Goal: Task Accomplishment & Management: Use online tool/utility

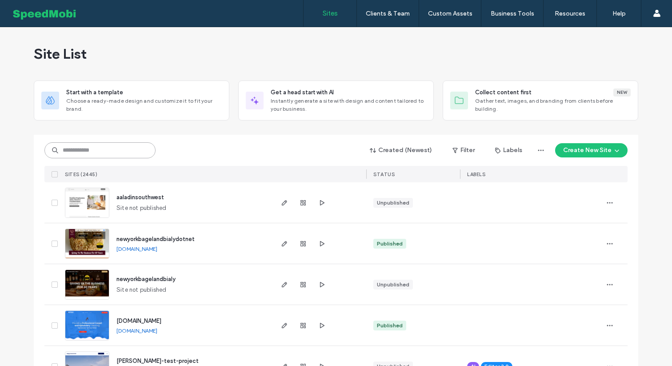
click at [77, 152] on input at bounding box center [99, 150] width 111 height 16
type input "*****"
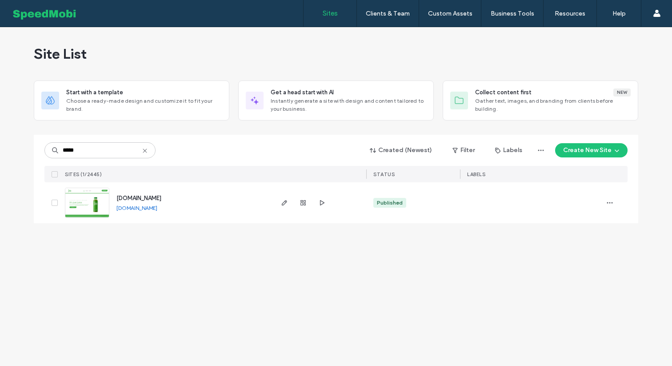
click at [64, 197] on div "[DOMAIN_NAME] [DOMAIN_NAME]" at bounding box center [166, 202] width 211 height 41
click at [78, 209] on img at bounding box center [87, 218] width 44 height 60
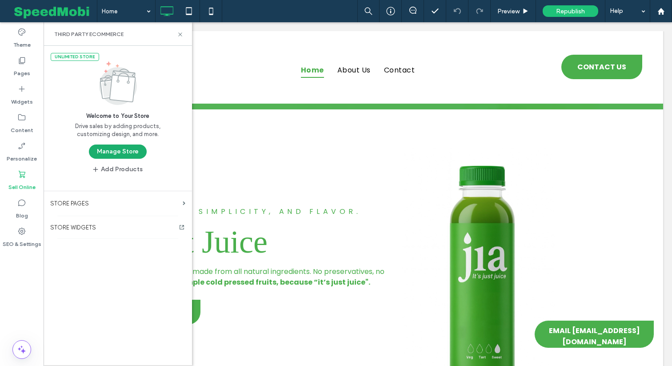
click at [100, 149] on button "Manage Store" at bounding box center [118, 152] width 58 height 14
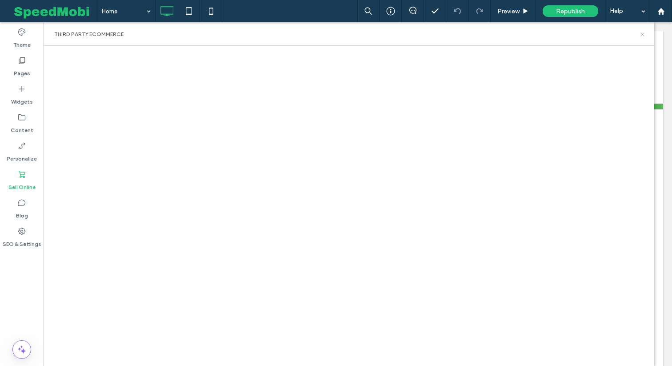
click at [645, 36] on icon at bounding box center [642, 34] width 7 height 7
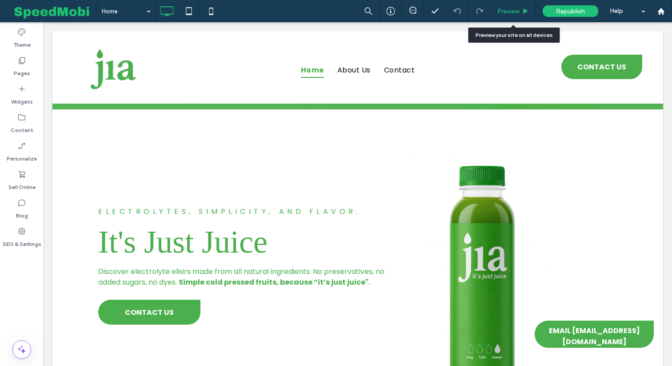
click at [510, 14] on span "Preview" at bounding box center [509, 12] width 22 height 8
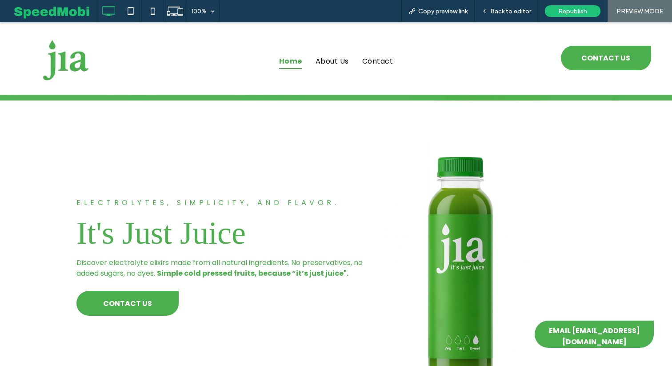
click at [672, 143] on div "electrolytes, simplicity, and flavor. It's Just Juice Discover electrolyte elix…" at bounding box center [336, 256] width 672 height 312
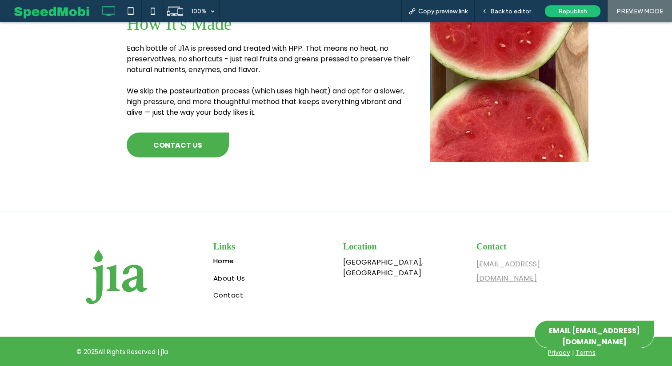
scroll to position [562, 0]
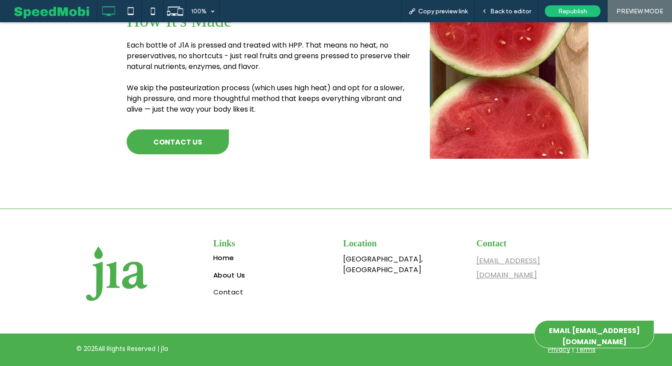
click at [230, 271] on span "About Us" at bounding box center [229, 275] width 32 height 10
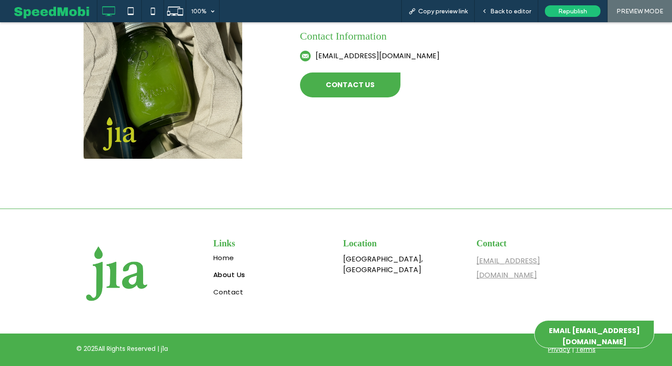
scroll to position [989, 0]
click at [517, 13] on span "Back to editor" at bounding box center [510, 12] width 41 height 8
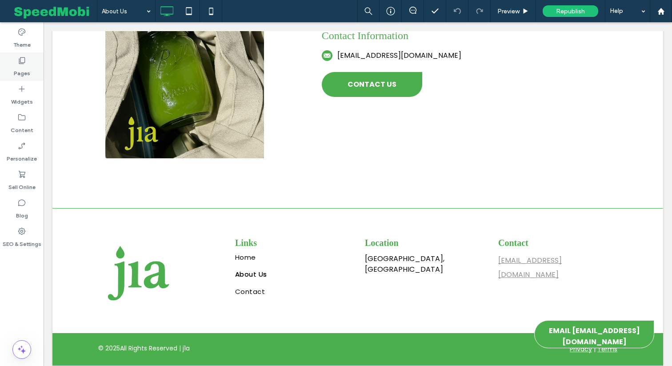
click at [22, 77] on label "Pages" at bounding box center [22, 71] width 16 height 12
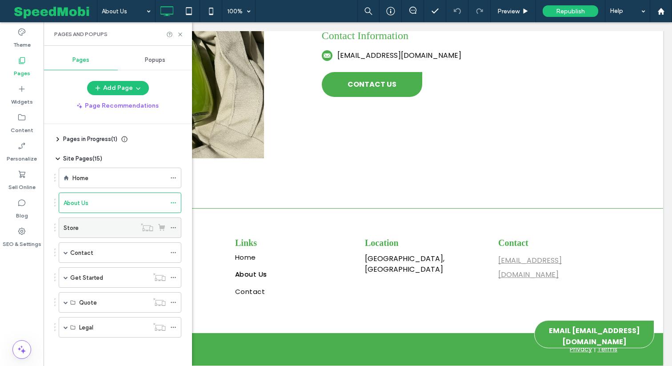
click at [144, 231] on use at bounding box center [147, 227] width 12 height 8
click at [173, 226] on icon at bounding box center [173, 228] width 6 height 6
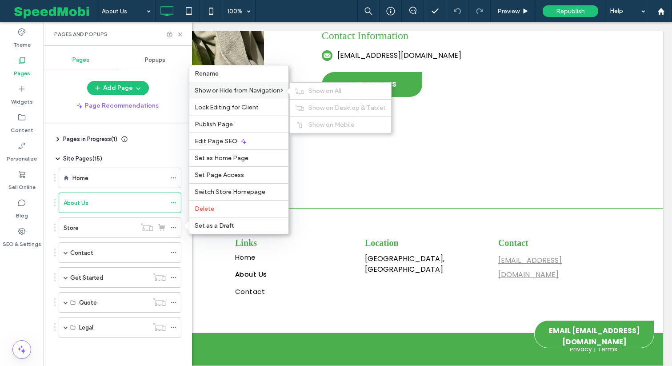
click at [256, 82] on div "Show or Hide from Navigation Show on All Show on Desktop & Tablet Show on Mobile" at bounding box center [238, 90] width 99 height 17
click at [318, 91] on span "Show on All" at bounding box center [325, 91] width 33 height 8
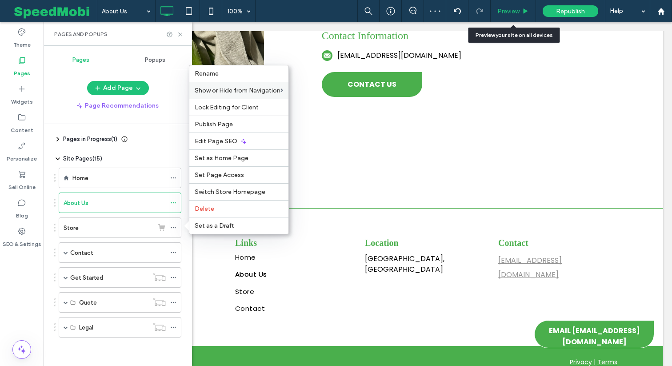
click at [509, 9] on span "Preview" at bounding box center [509, 12] width 22 height 8
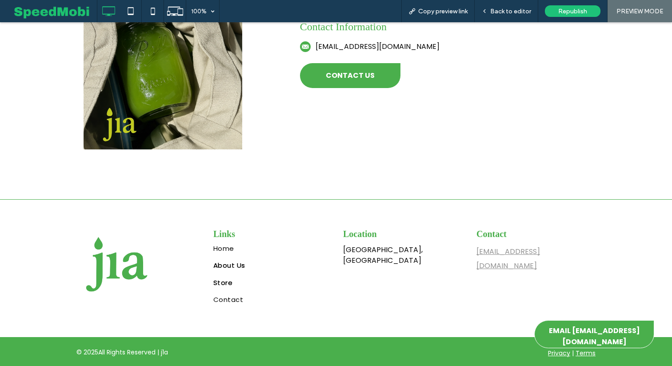
click at [226, 288] on span "Store" at bounding box center [222, 283] width 19 height 10
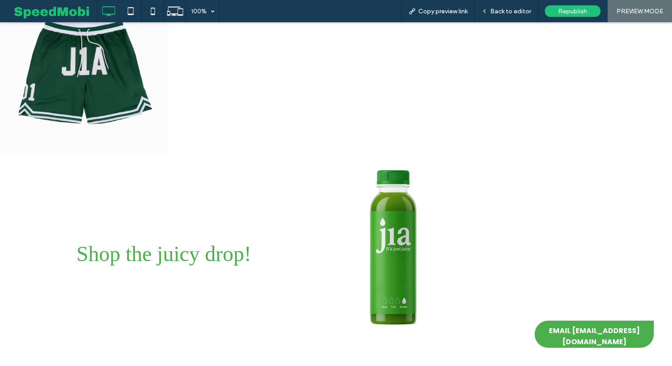
scroll to position [178, 0]
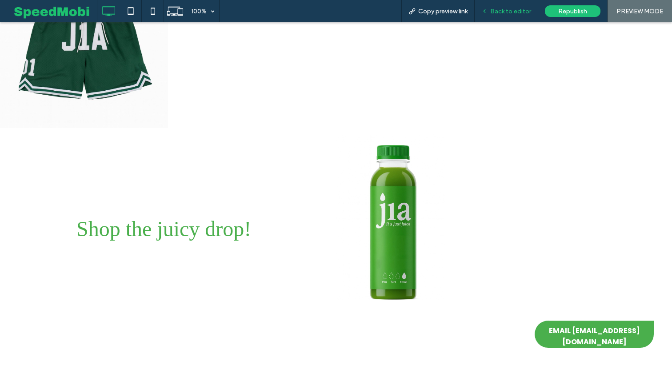
click at [518, 16] on div "Back to editor" at bounding box center [507, 11] width 64 height 22
click at [503, 16] on div "Back to editor" at bounding box center [507, 11] width 64 height 22
click at [519, 16] on div "Back to editor" at bounding box center [507, 11] width 64 height 22
click at [486, 9] on icon at bounding box center [485, 11] width 6 height 6
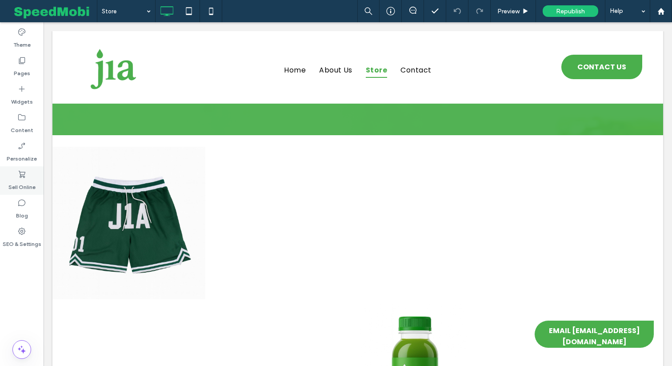
click at [16, 184] on label "Sell Online" at bounding box center [21, 185] width 27 height 12
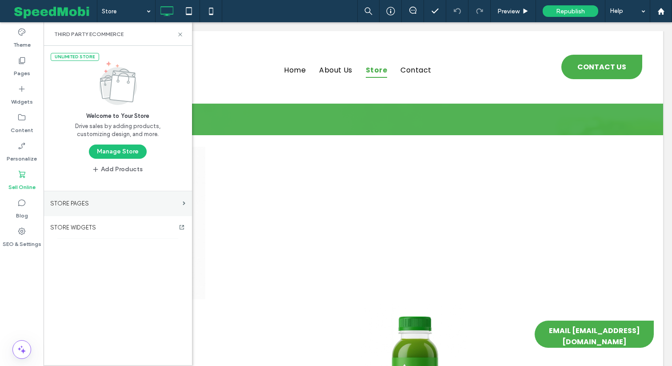
click at [62, 198] on label "STORE PAGES" at bounding box center [114, 204] width 129 height 16
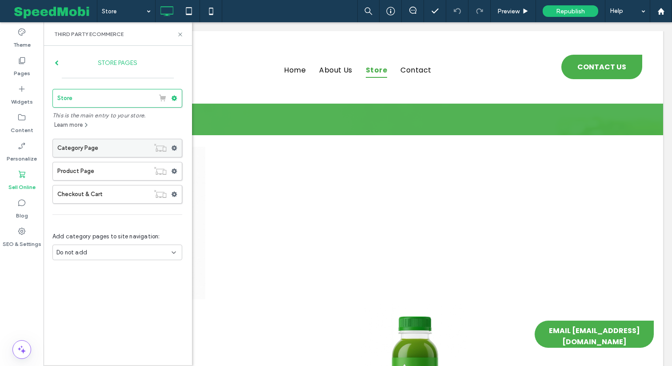
click at [79, 144] on label "Category Page" at bounding box center [103, 148] width 92 height 18
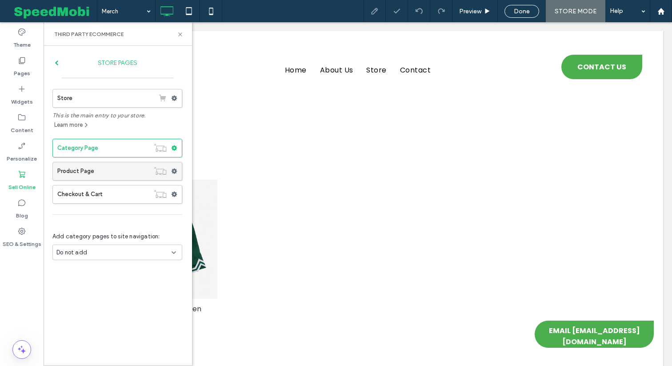
click at [88, 166] on label "Product Page" at bounding box center [103, 171] width 92 height 18
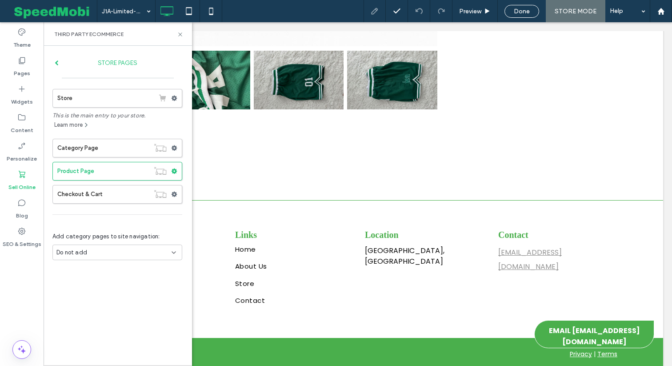
scroll to position [693, 0]
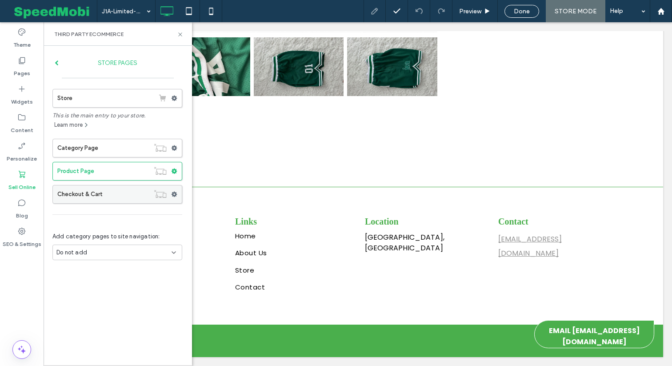
click at [111, 195] on label "Checkout & Cart" at bounding box center [103, 194] width 92 height 18
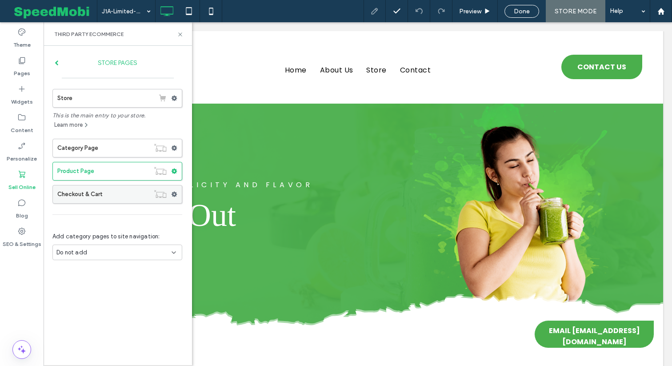
scroll to position [0, 0]
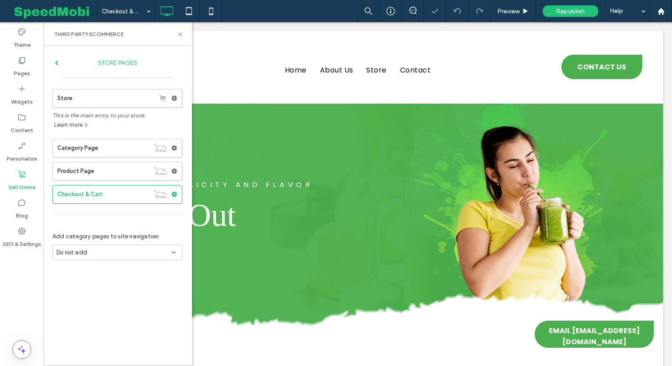
click at [85, 95] on label "Store" at bounding box center [105, 98] width 97 height 18
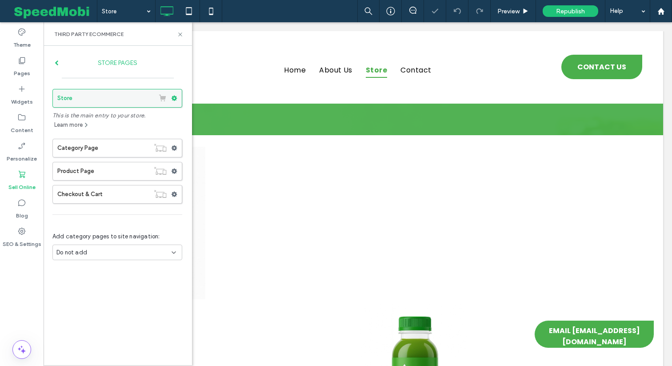
click at [174, 100] on use at bounding box center [175, 98] width 6 height 5
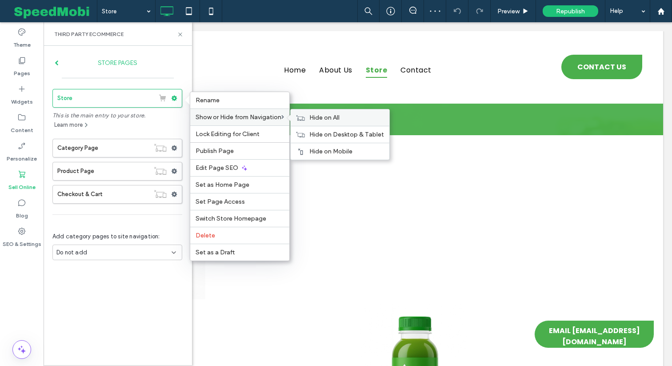
click at [325, 121] on div "Hide on All" at bounding box center [340, 117] width 99 height 16
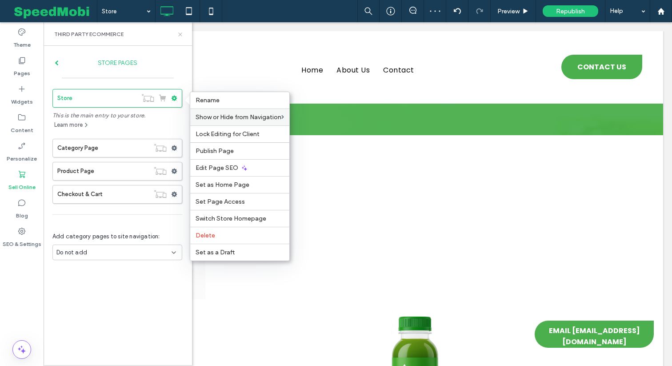
click at [182, 32] on icon at bounding box center [180, 34] width 7 height 7
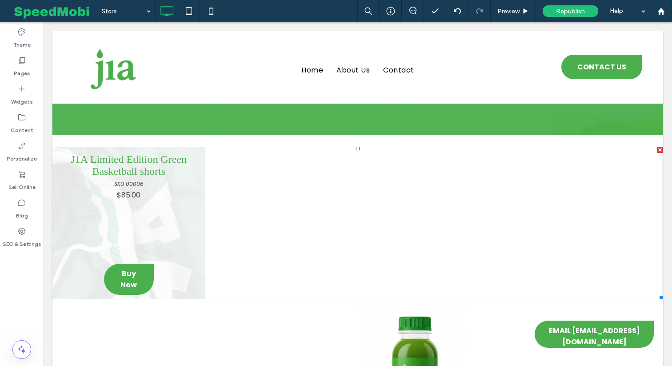
click at [146, 254] on link at bounding box center [128, 223] width 153 height 153
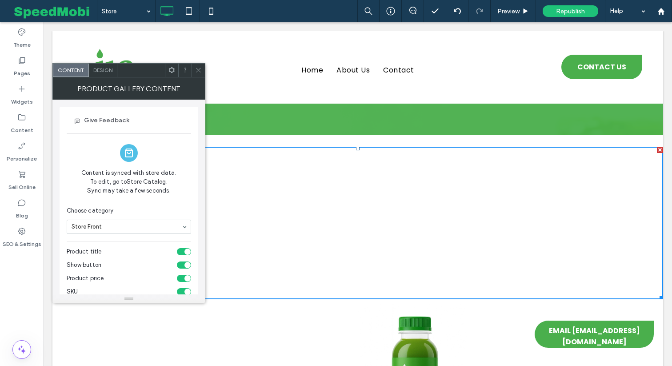
click at [202, 76] on div at bounding box center [198, 70] width 13 height 13
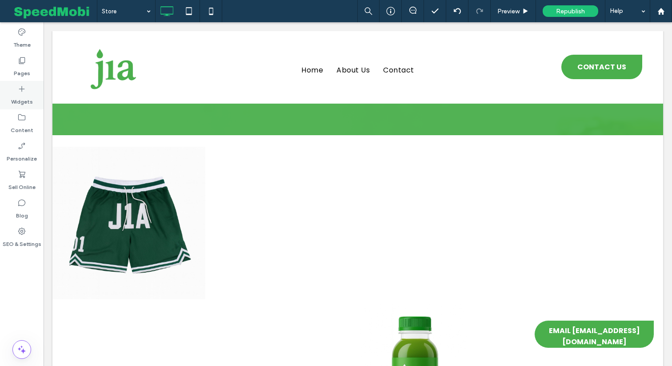
click at [30, 98] on label "Widgets" at bounding box center [22, 99] width 22 height 12
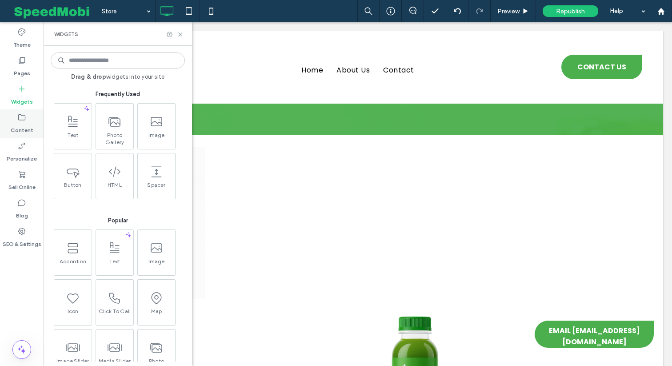
click at [18, 119] on icon at bounding box center [21, 117] width 9 height 9
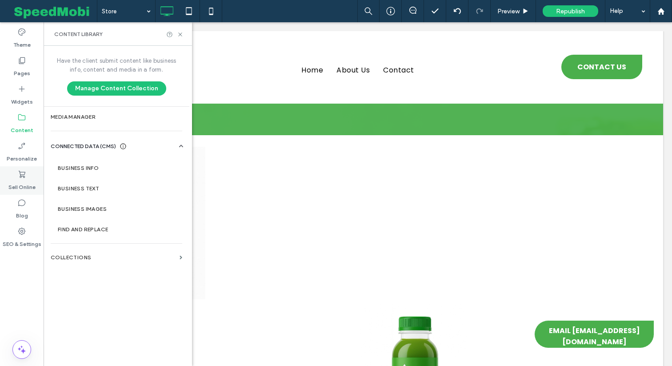
click at [24, 184] on label "Sell Online" at bounding box center [21, 185] width 27 height 12
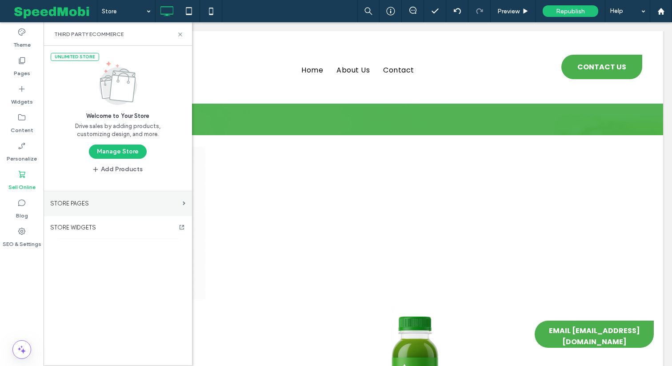
click at [88, 207] on label "STORE PAGES" at bounding box center [114, 204] width 129 height 16
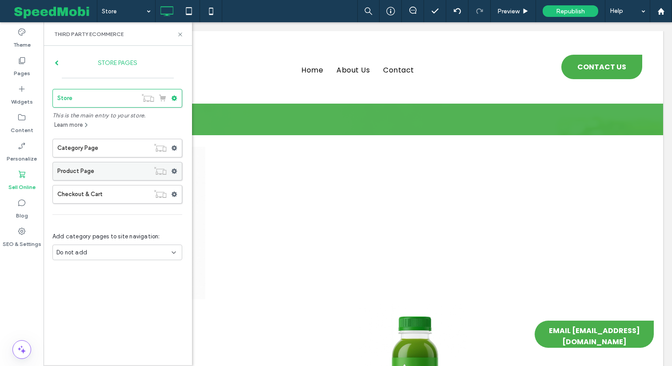
click at [121, 169] on label "Product Page" at bounding box center [103, 171] width 92 height 18
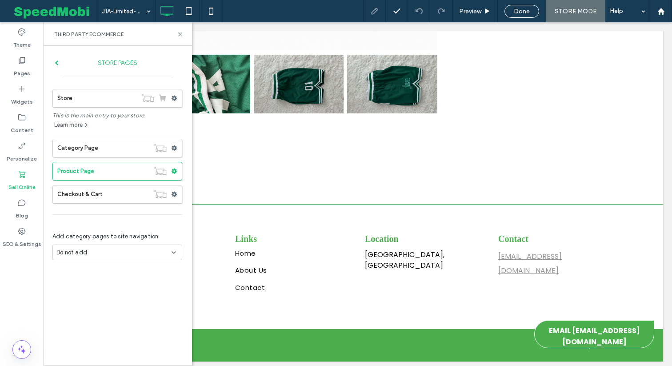
scroll to position [680, 0]
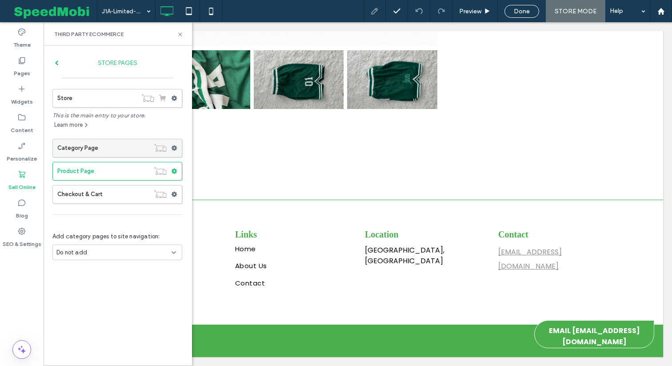
click at [82, 146] on label "Category Page" at bounding box center [103, 148] width 92 height 18
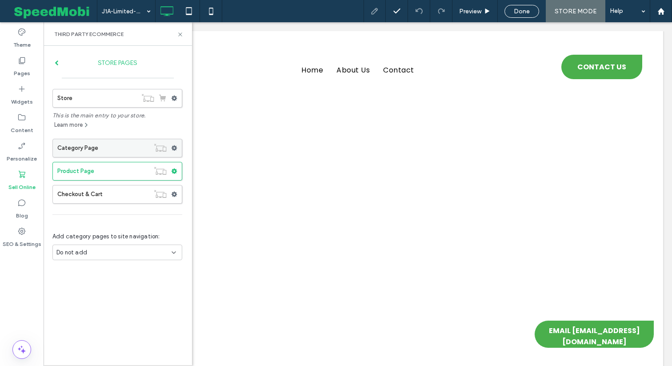
scroll to position [0, 0]
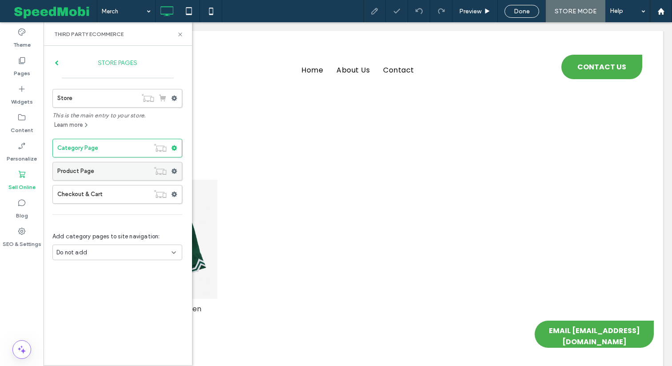
click at [127, 168] on label "Product Page" at bounding box center [103, 171] width 92 height 18
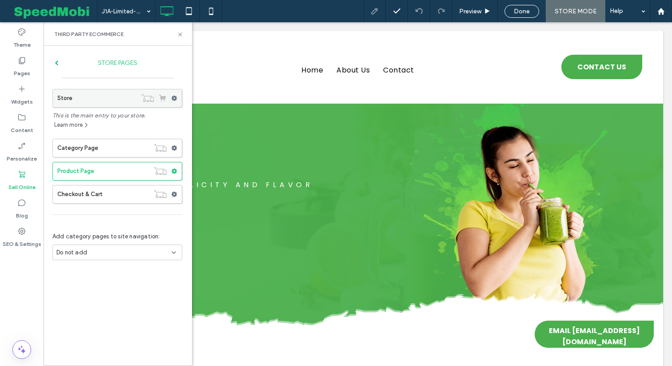
click at [175, 98] on use at bounding box center [175, 98] width 6 height 5
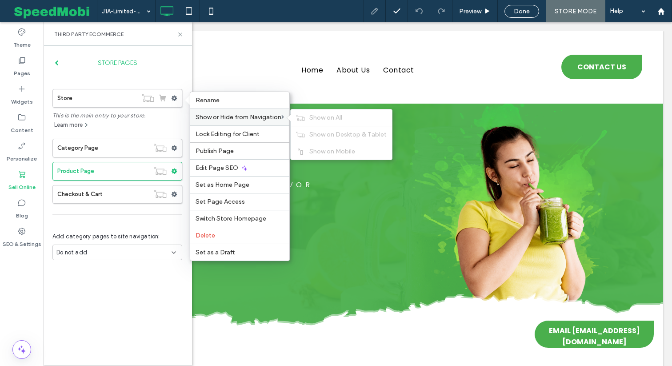
click at [259, 121] on div "Show or Hide from Navigation Show on All Show on Desktop & Tablet Show on Mobile" at bounding box center [239, 117] width 99 height 17
click at [309, 117] on div "Show on All" at bounding box center [341, 117] width 101 height 16
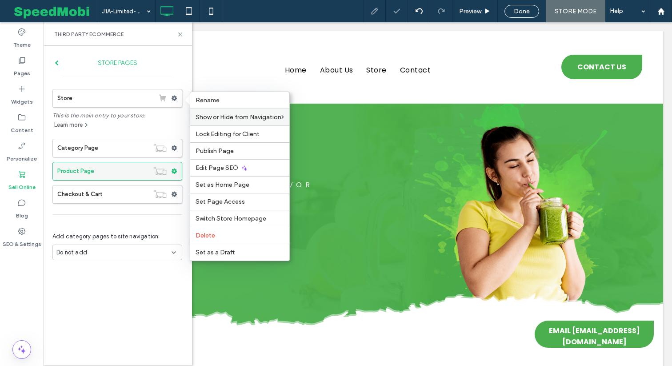
click at [174, 169] on use at bounding box center [175, 171] width 6 height 5
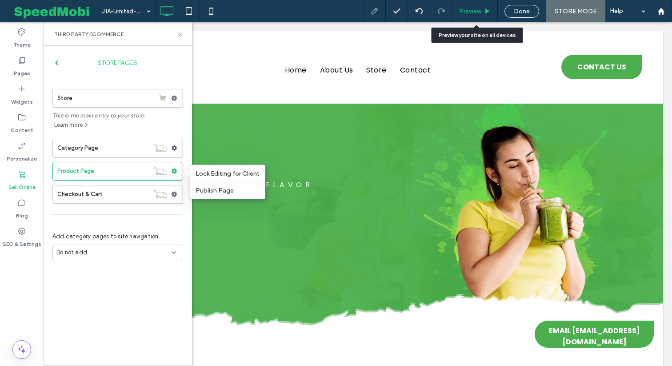
click at [483, 10] on div "Preview" at bounding box center [475, 12] width 45 height 8
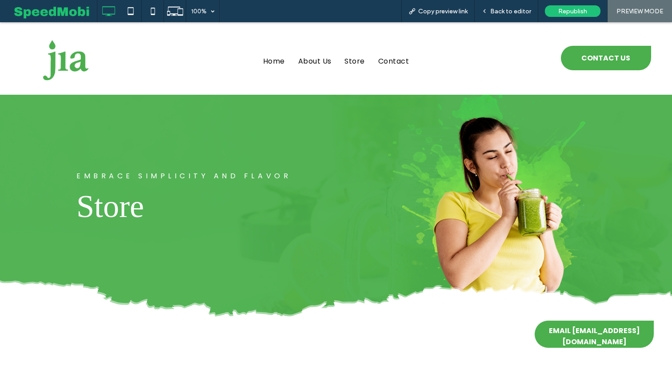
click at [354, 45] on div "Home About Us Store Contact Click To Paste" at bounding box center [336, 58] width 425 height 60
click at [356, 59] on span "Store" at bounding box center [354, 61] width 21 height 15
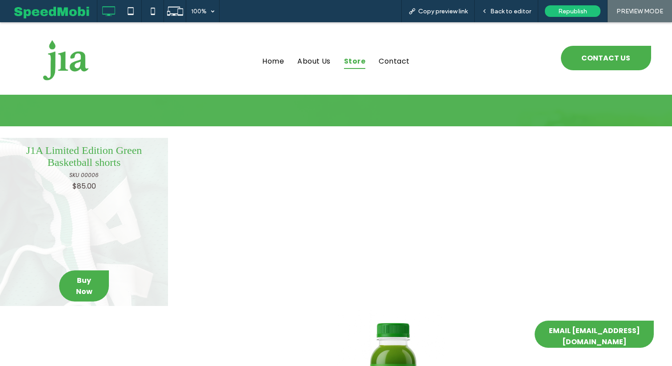
click at [65, 245] on link at bounding box center [84, 222] width 168 height 168
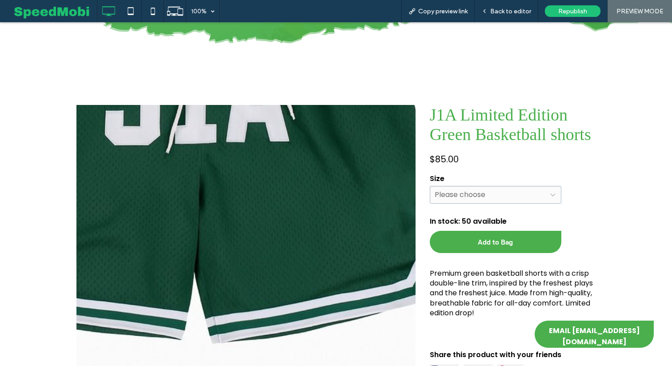
scroll to position [267, 0]
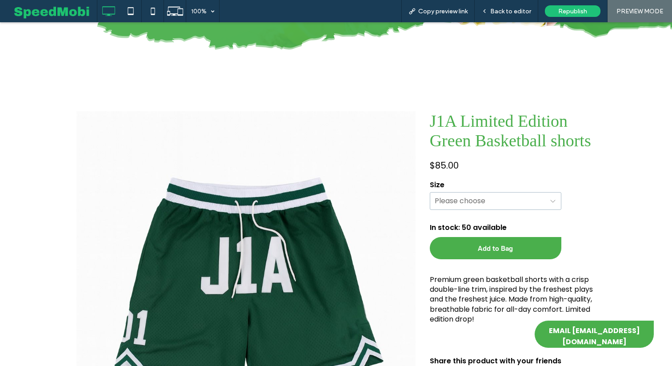
click at [443, 210] on select "**********" at bounding box center [496, 201] width 132 height 18
click at [498, 12] on span "Back to editor" at bounding box center [510, 12] width 41 height 8
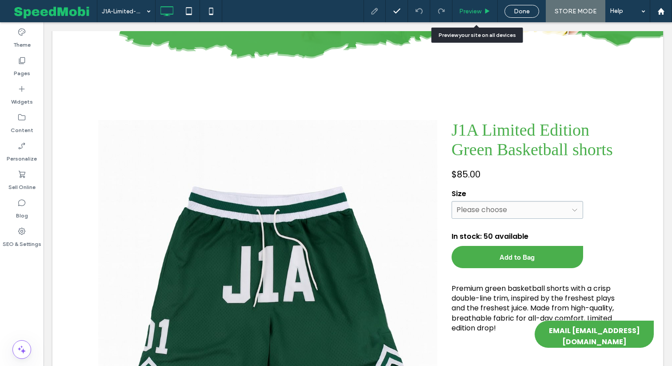
click at [489, 15] on div "Preview" at bounding box center [475, 12] width 45 height 8
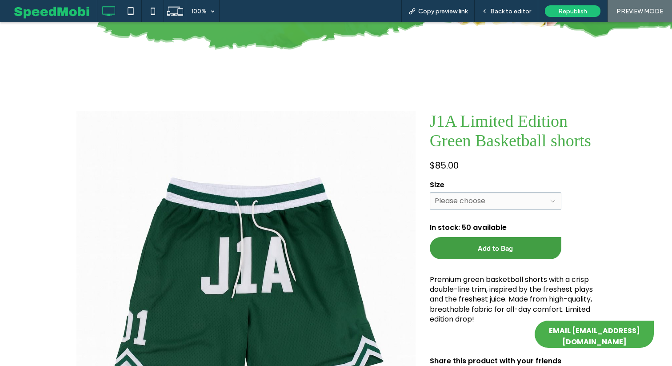
click icon "button"
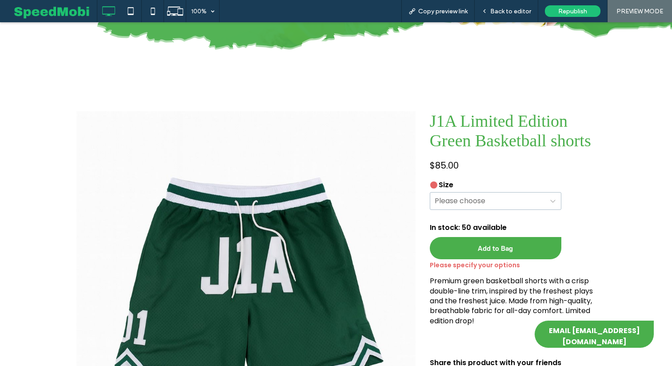
click at [478, 210] on select "**********" at bounding box center [496, 201] width 132 height 18
select select "*"
type input "*"
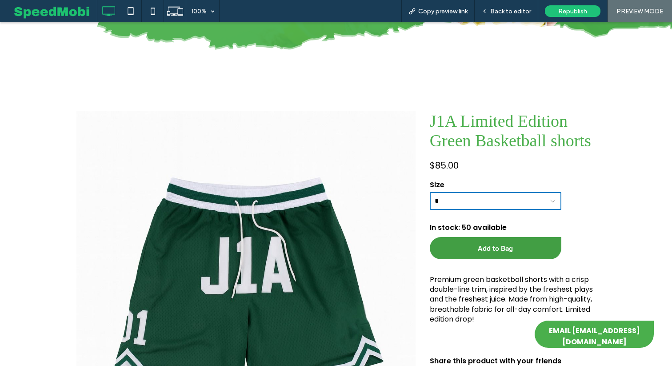
click at [478, 259] on button "Add to Bag" at bounding box center [496, 248] width 132 height 22
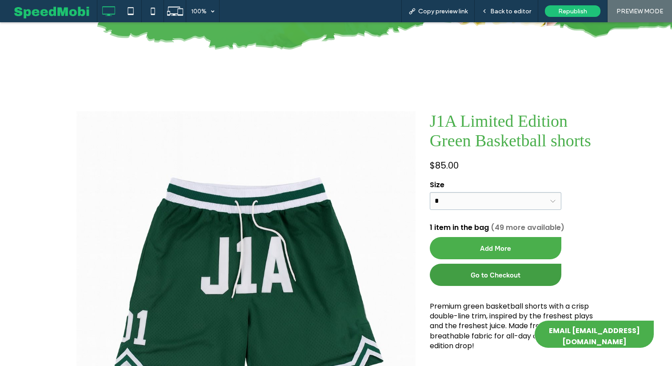
click at [482, 286] on button "Go to Checkout" at bounding box center [496, 275] width 132 height 22
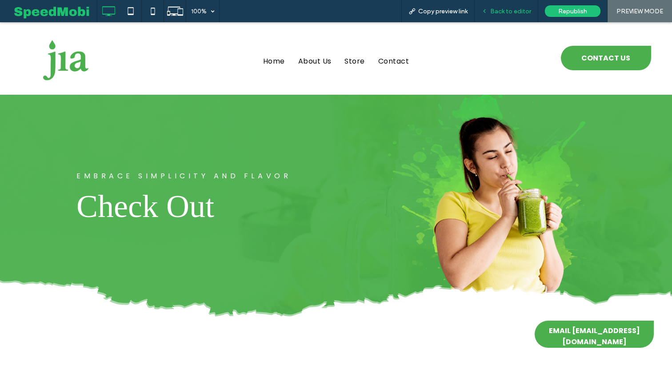
click at [511, 12] on span "Back to editor" at bounding box center [510, 12] width 41 height 8
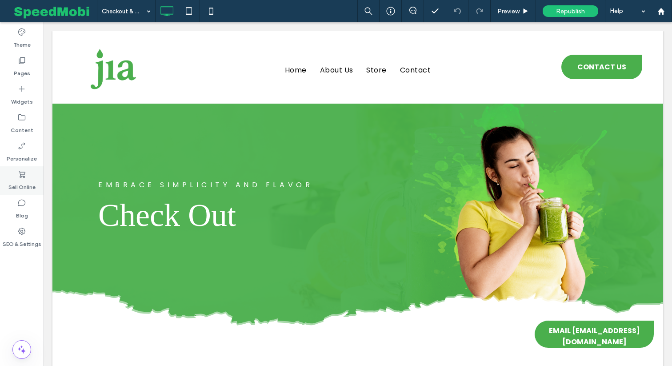
click at [20, 175] on icon at bounding box center [21, 174] width 9 height 9
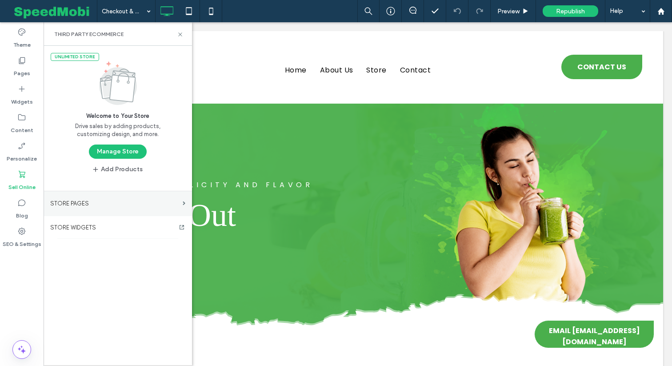
click at [65, 202] on label "STORE PAGES" at bounding box center [114, 204] width 129 height 16
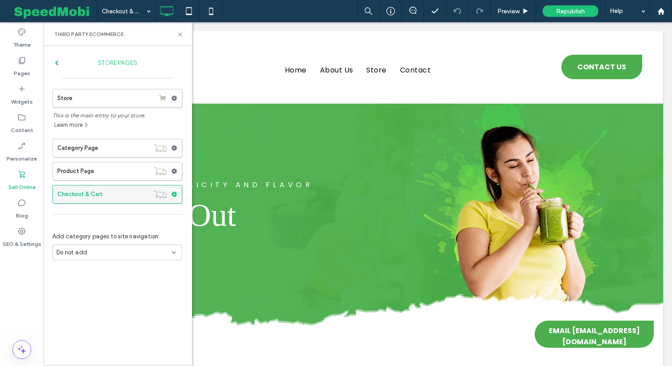
click at [174, 194] on icon at bounding box center [174, 194] width 6 height 6
click at [123, 191] on label "Checkout & Cart" at bounding box center [103, 194] width 92 height 18
click at [175, 102] on span at bounding box center [174, 98] width 6 height 13
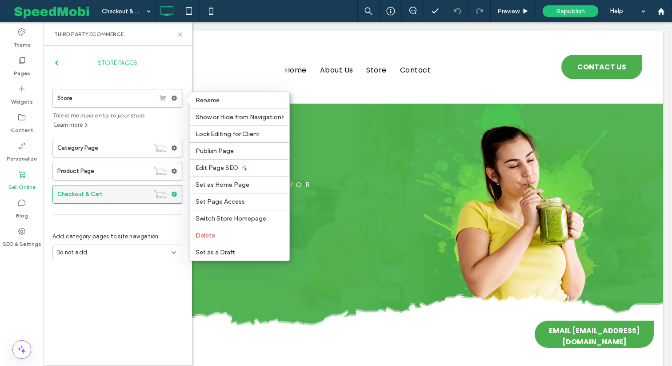
click at [131, 198] on label "Checkout & Cart" at bounding box center [103, 194] width 92 height 18
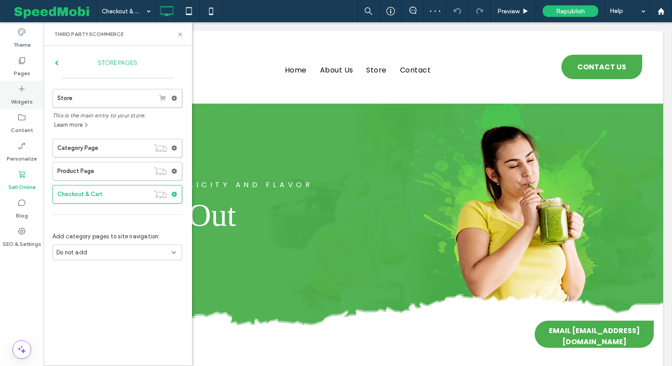
click at [30, 103] on label "Widgets" at bounding box center [22, 99] width 22 height 12
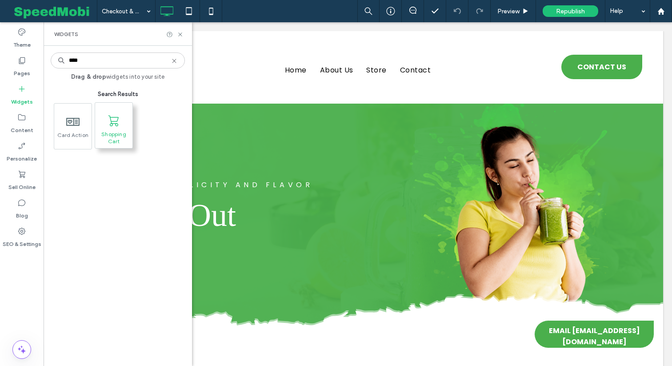
type input "****"
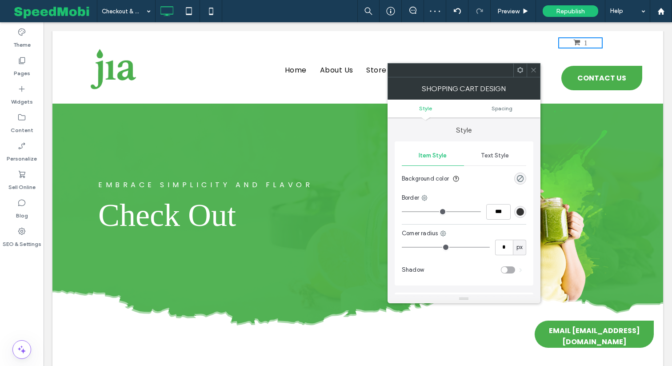
click at [534, 70] on icon at bounding box center [533, 70] width 7 height 7
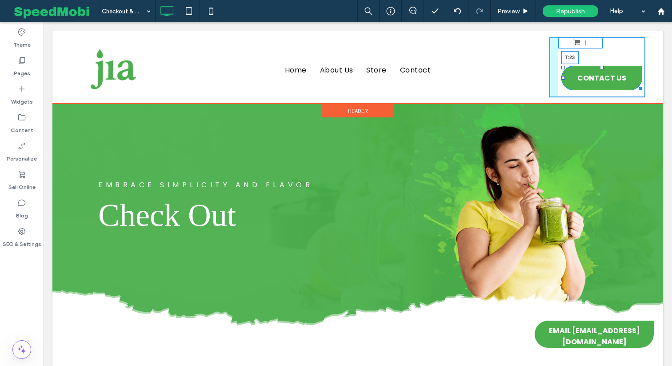
drag, startPoint x: 600, startPoint y: 66, endPoint x: 646, endPoint y: 81, distance: 48.2
click at [602, 66] on div at bounding box center [602, 68] width 4 height 4
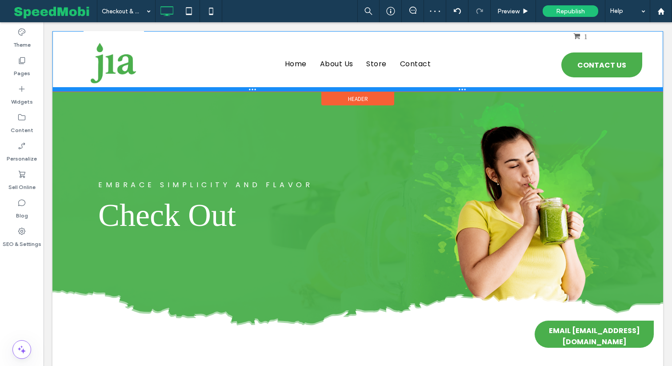
drag, startPoint x: 502, startPoint y: 103, endPoint x: 503, endPoint y: 83, distance: 20.1
click at [503, 83] on div "Click To Paste Home About Us Store Contact Click To Paste 1 CONTACT US Click To…" at bounding box center [357, 61] width 611 height 60
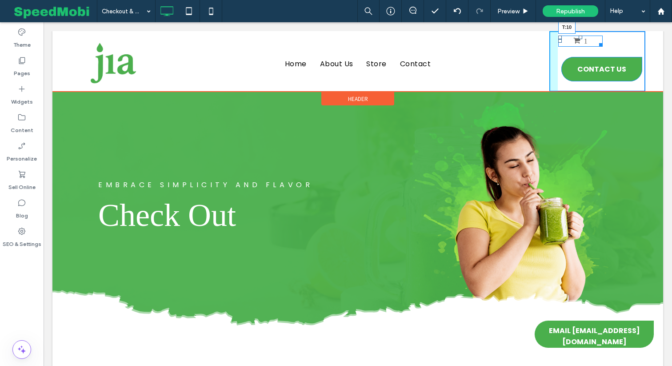
drag, startPoint x: 580, startPoint y: 34, endPoint x: 579, endPoint y: 38, distance: 4.5
click at [579, 38] on div at bounding box center [581, 38] width 4 height 4
click at [604, 54] on div "1 CONTACT US T:15 Click To Paste" at bounding box center [598, 61] width 96 height 60
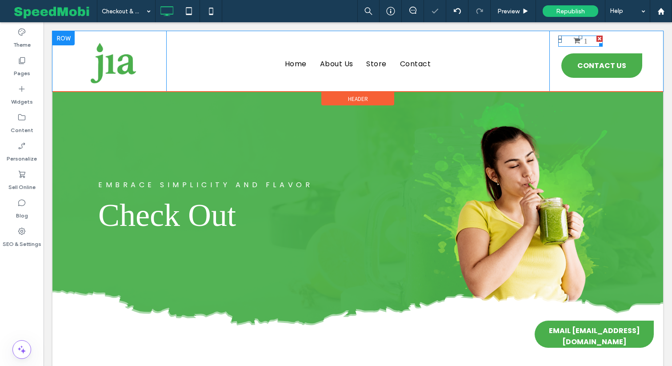
click at [559, 39] on div at bounding box center [561, 38] width 4 height 4
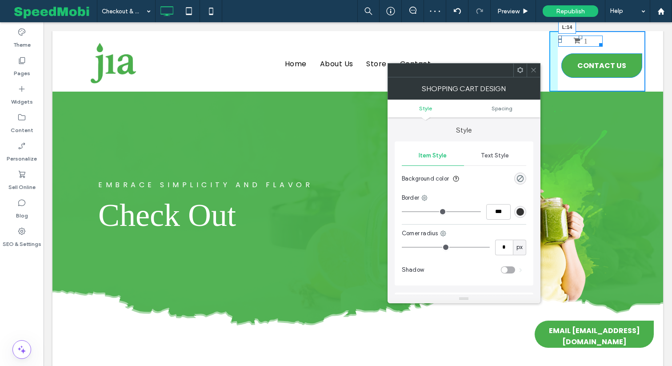
drag, startPoint x: 560, startPoint y: 40, endPoint x: 610, endPoint y: 64, distance: 54.9
click at [562, 42] on div at bounding box center [561, 41] width 4 height 4
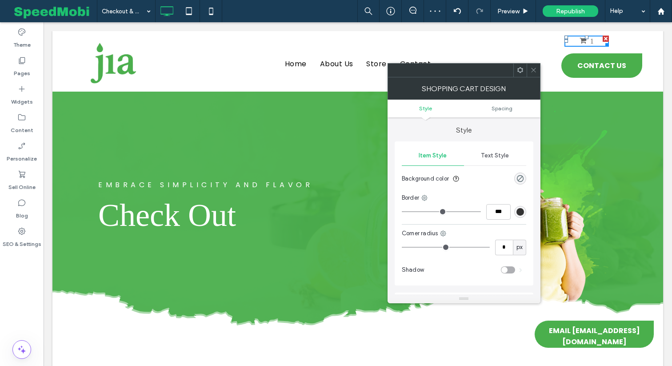
click at [533, 72] on icon at bounding box center [533, 70] width 7 height 7
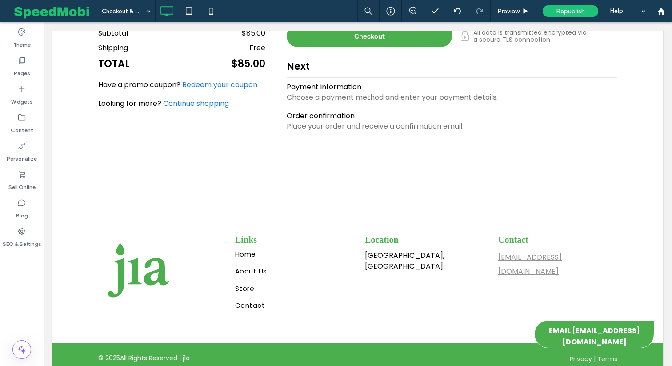
scroll to position [470, 0]
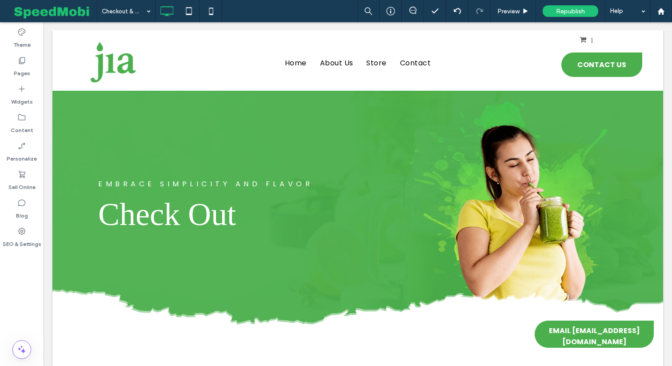
scroll to position [0, 0]
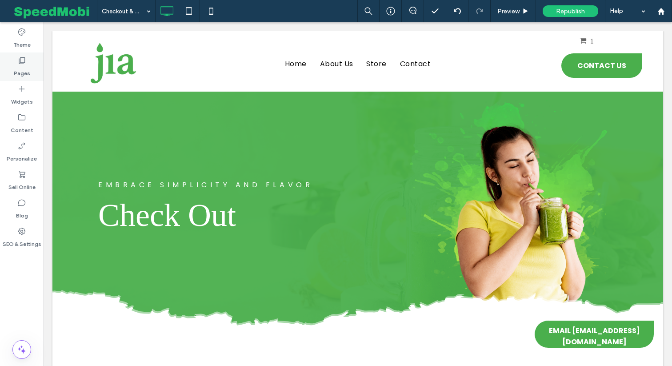
click at [25, 67] on label "Pages" at bounding box center [22, 71] width 16 height 12
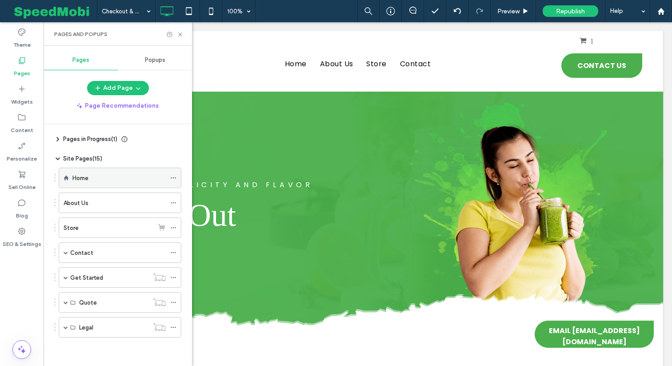
click at [92, 185] on div "Home" at bounding box center [118, 178] width 93 height 20
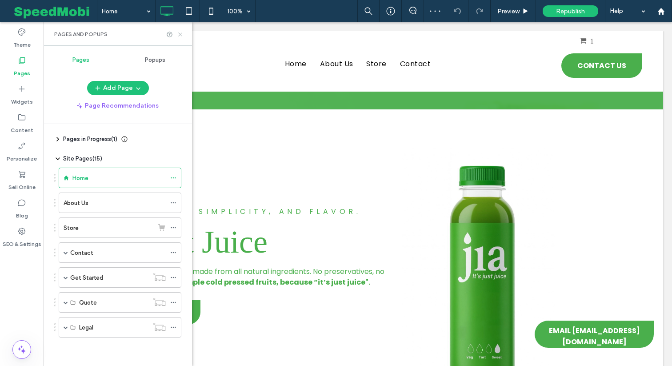
click at [179, 33] on icon at bounding box center [180, 34] width 7 height 7
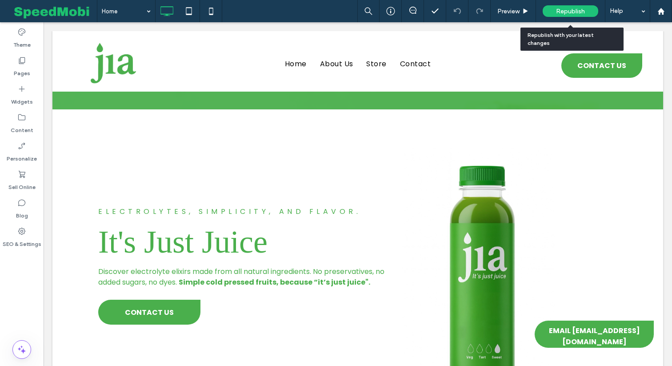
click at [560, 14] on span "Republish" at bounding box center [570, 12] width 29 height 8
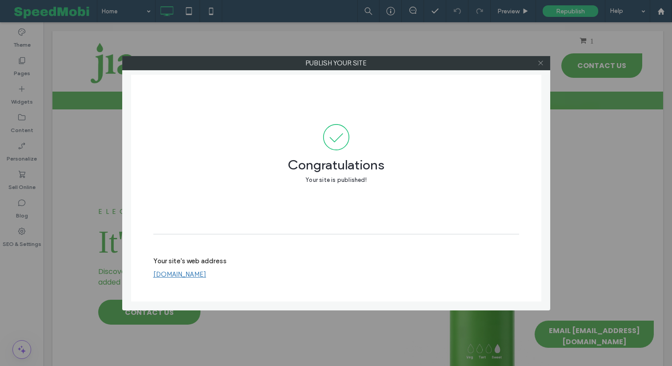
click at [539, 65] on icon at bounding box center [541, 63] width 7 height 7
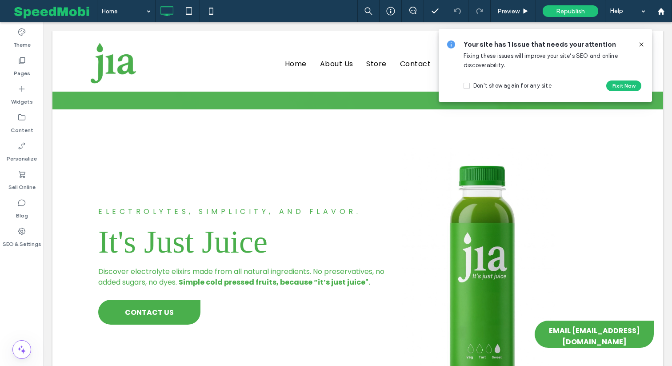
click at [639, 43] on icon at bounding box center [641, 44] width 7 height 7
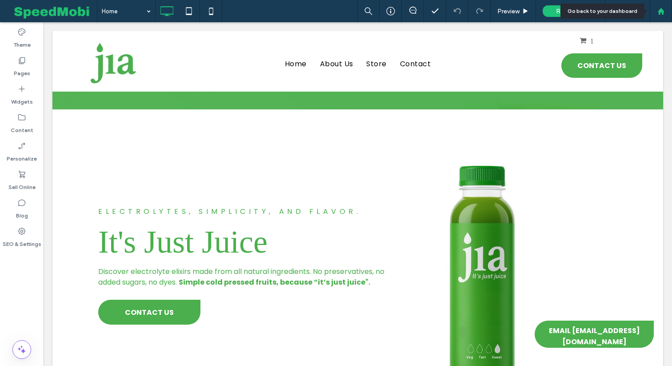
click at [655, 16] on div at bounding box center [661, 11] width 22 height 22
